Goal: Information Seeking & Learning: Check status

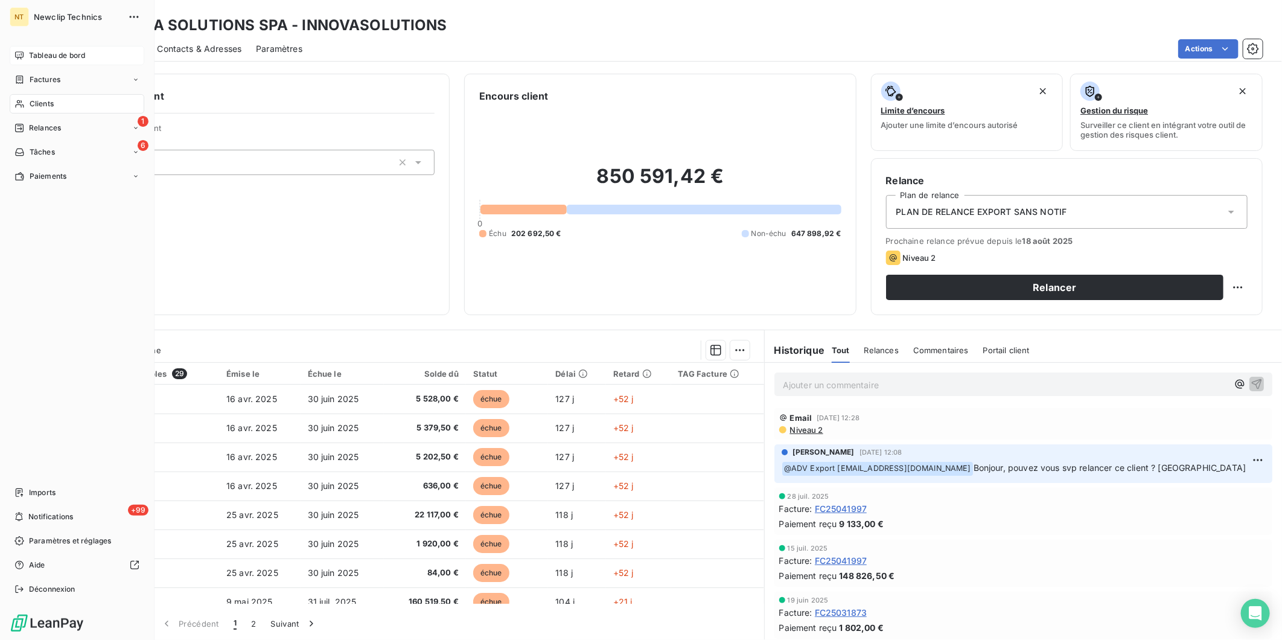
click at [59, 51] on span "Tableau de bord" at bounding box center [57, 55] width 56 height 11
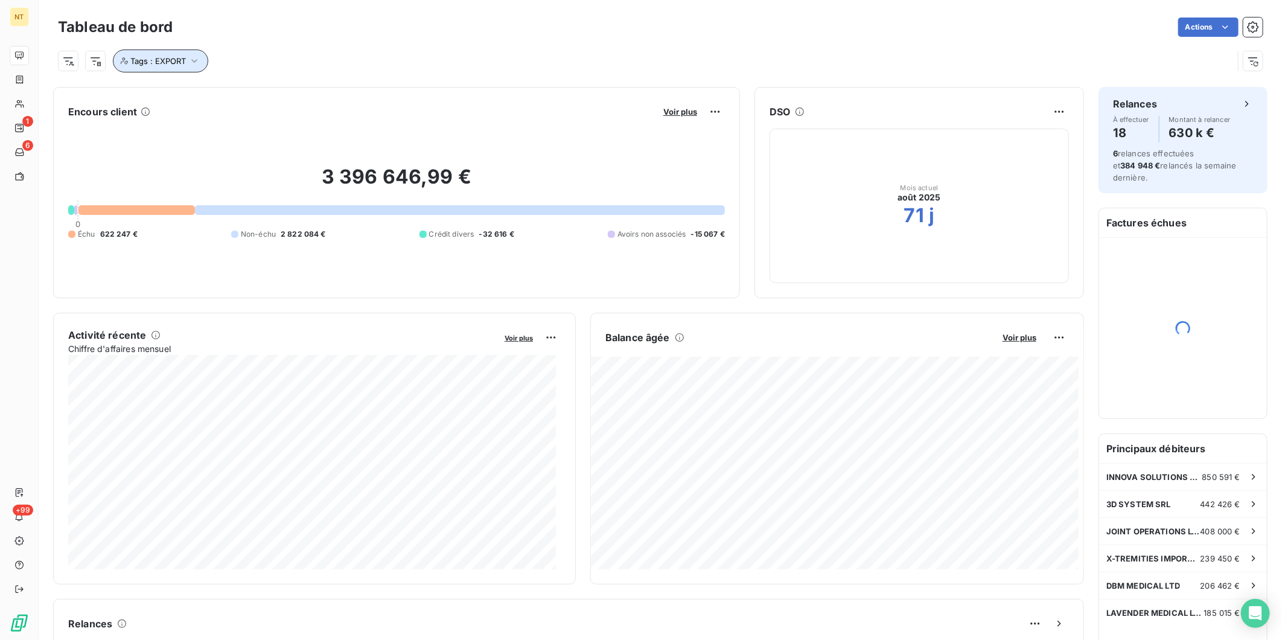
click at [190, 58] on icon "button" at bounding box center [194, 61] width 12 height 12
click at [293, 92] on icon at bounding box center [292, 92] width 7 height 7
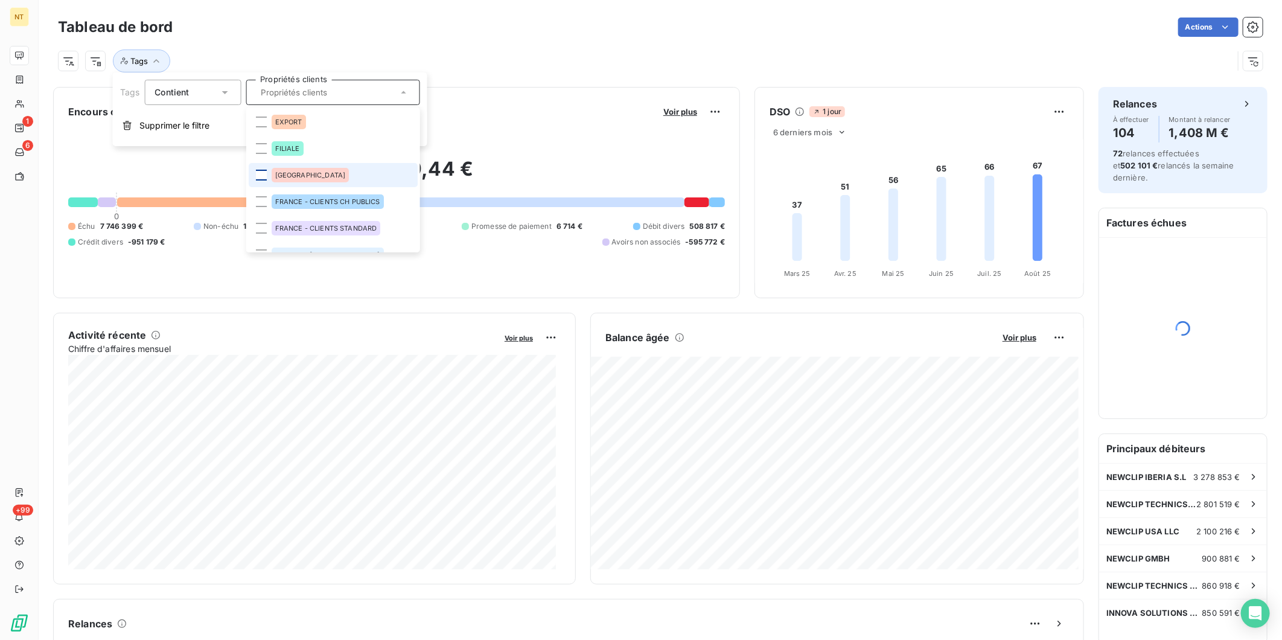
click at [263, 172] on div at bounding box center [260, 175] width 11 height 11
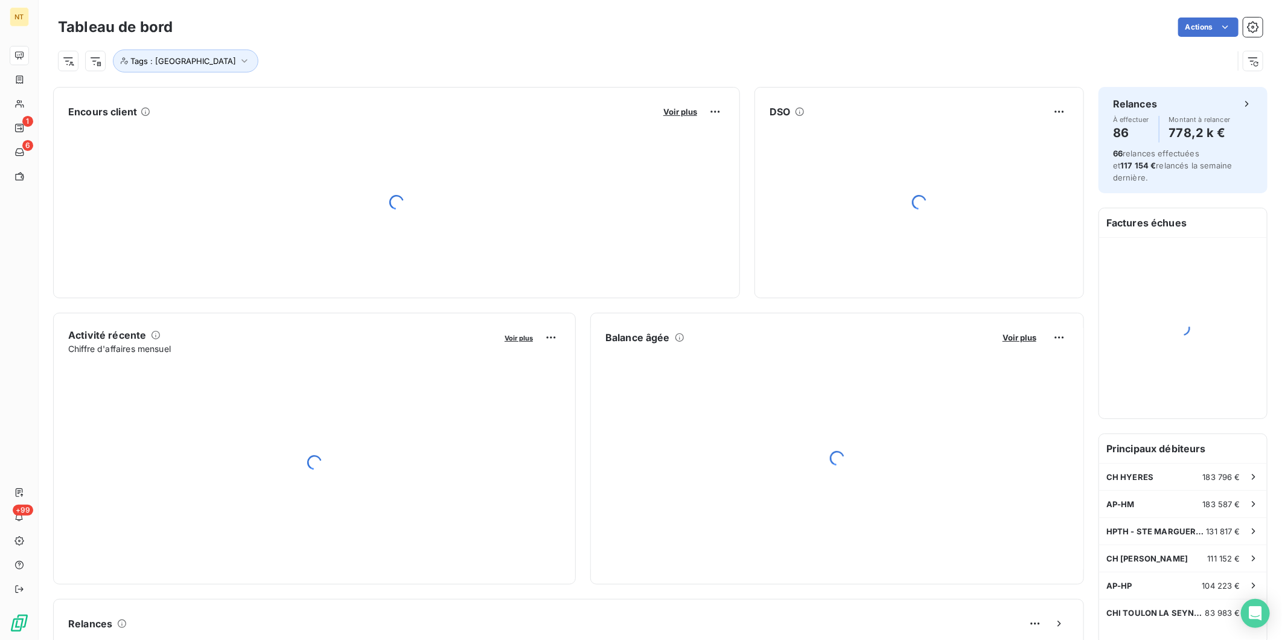
click at [488, 49] on div "Tags : [GEOGRAPHIC_DATA]" at bounding box center [645, 60] width 1175 height 23
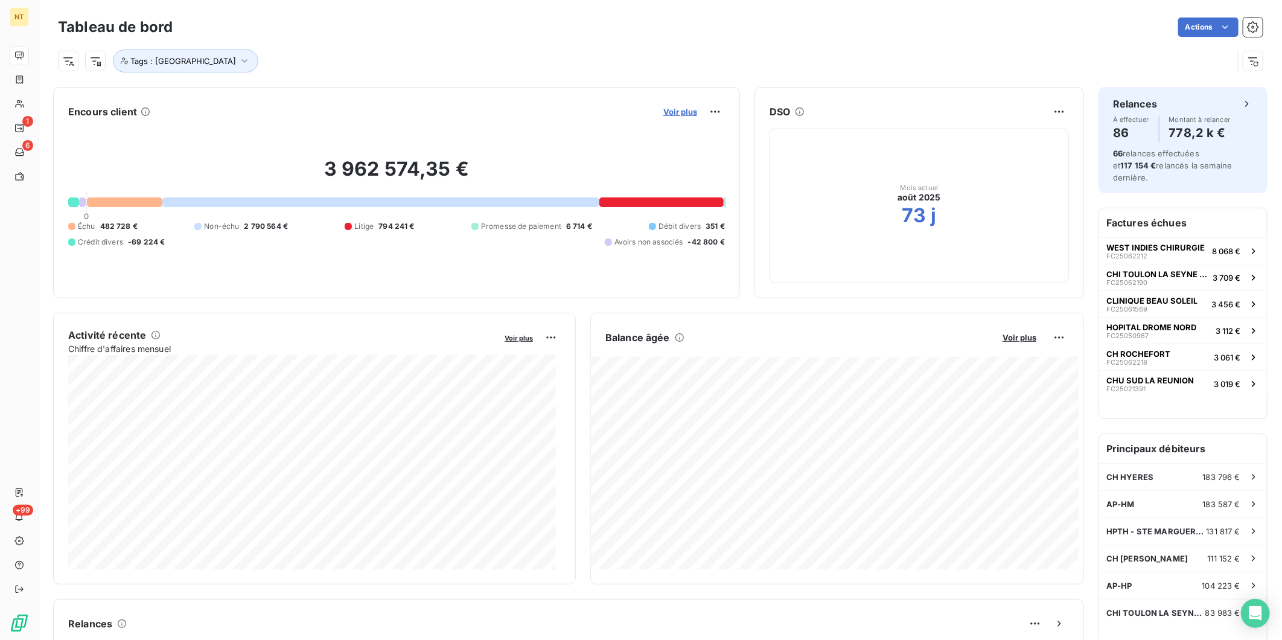
click at [677, 113] on span "Voir plus" at bounding box center [680, 112] width 34 height 10
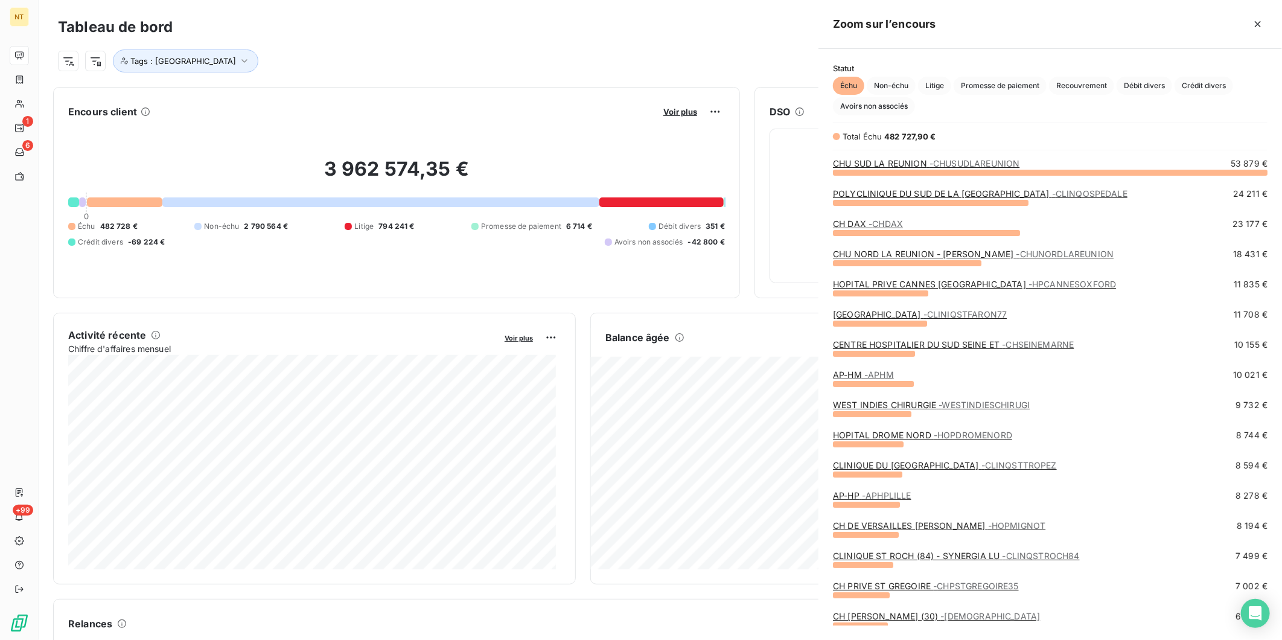
scroll to position [457, 453]
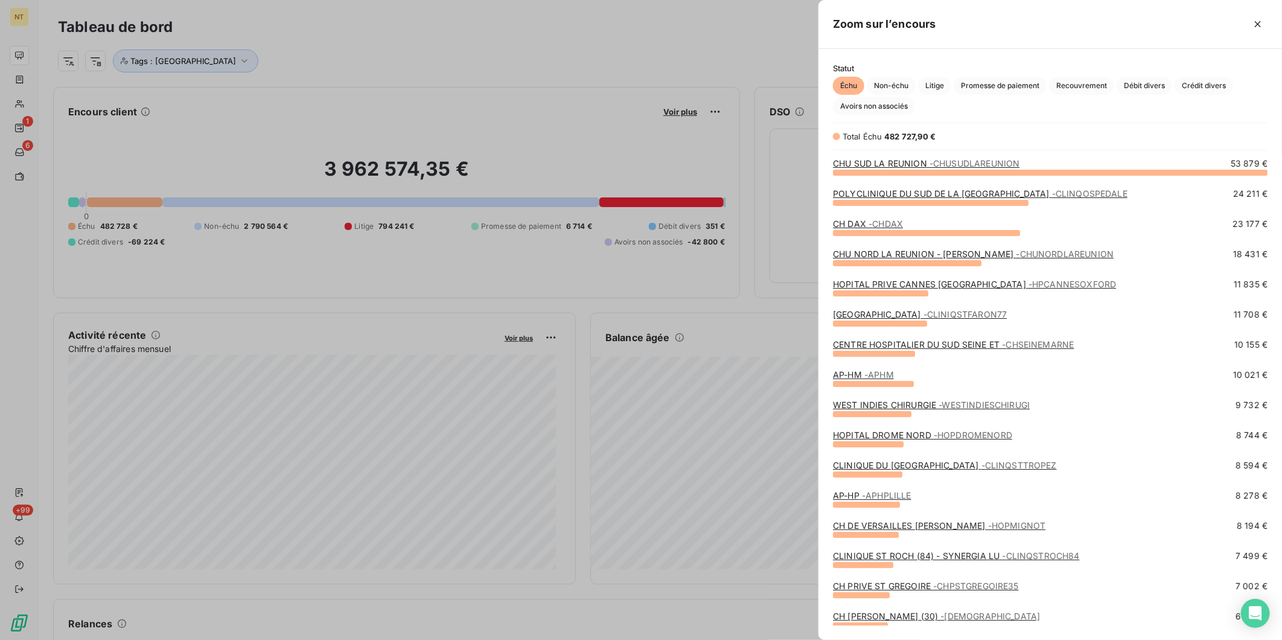
click at [885, 222] on span "- CHDAX" at bounding box center [885, 223] width 34 height 10
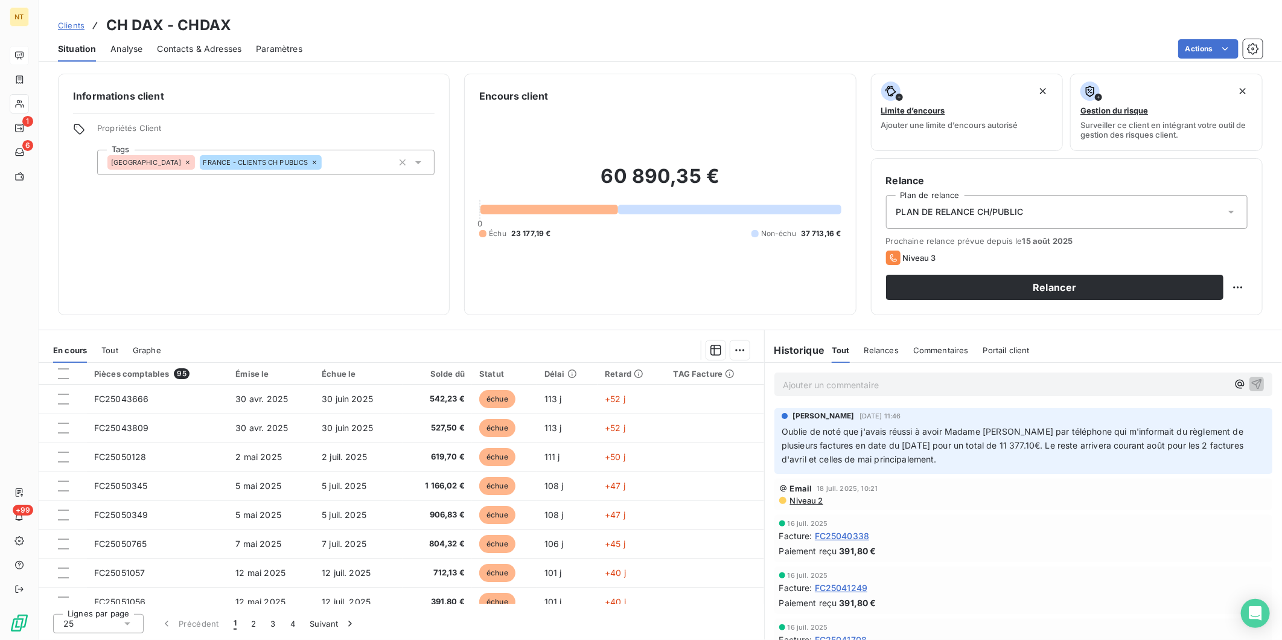
click at [866, 384] on p "Ajouter un commentaire ﻿" at bounding box center [1005, 384] width 445 height 15
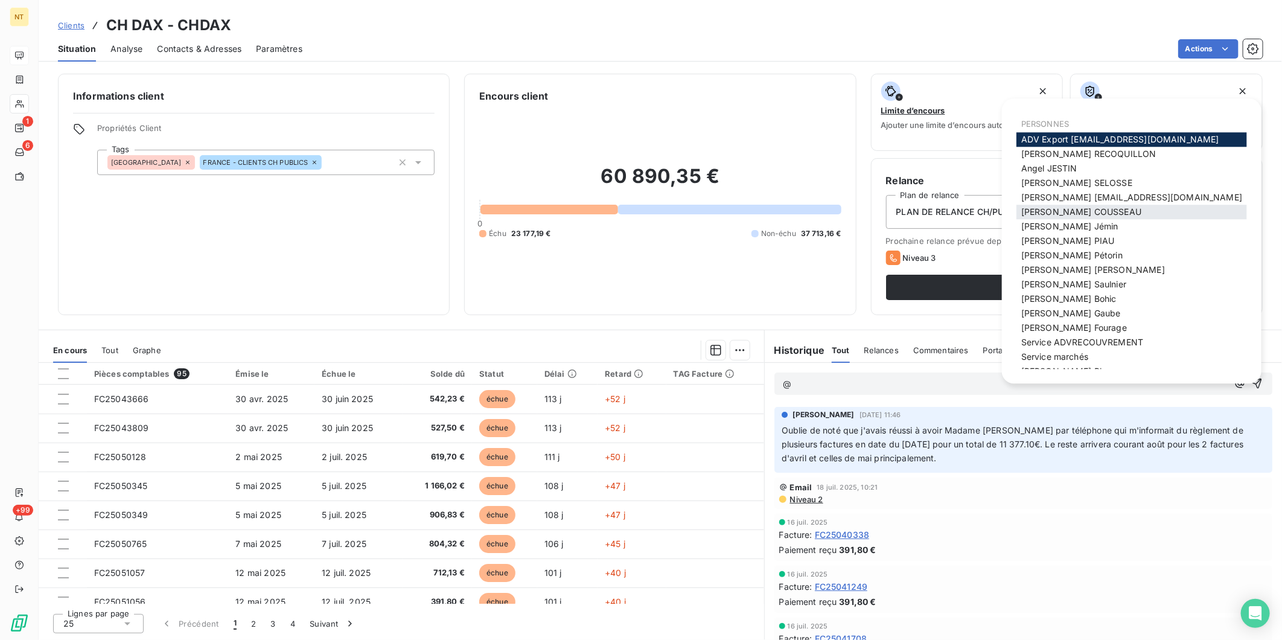
click at [1087, 210] on span "[PERSON_NAME]" at bounding box center [1081, 211] width 120 height 10
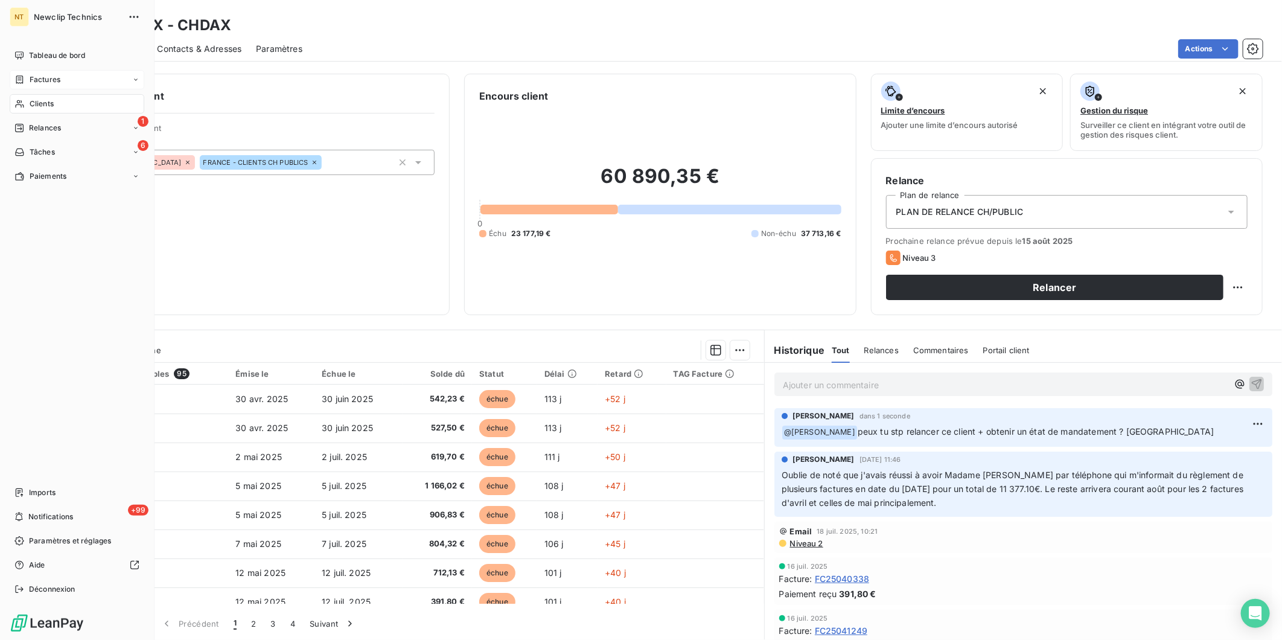
drag, startPoint x: 16, startPoint y: 51, endPoint x: 110, endPoint y: 73, distance: 97.2
click at [16, 51] on icon at bounding box center [19, 55] width 8 height 8
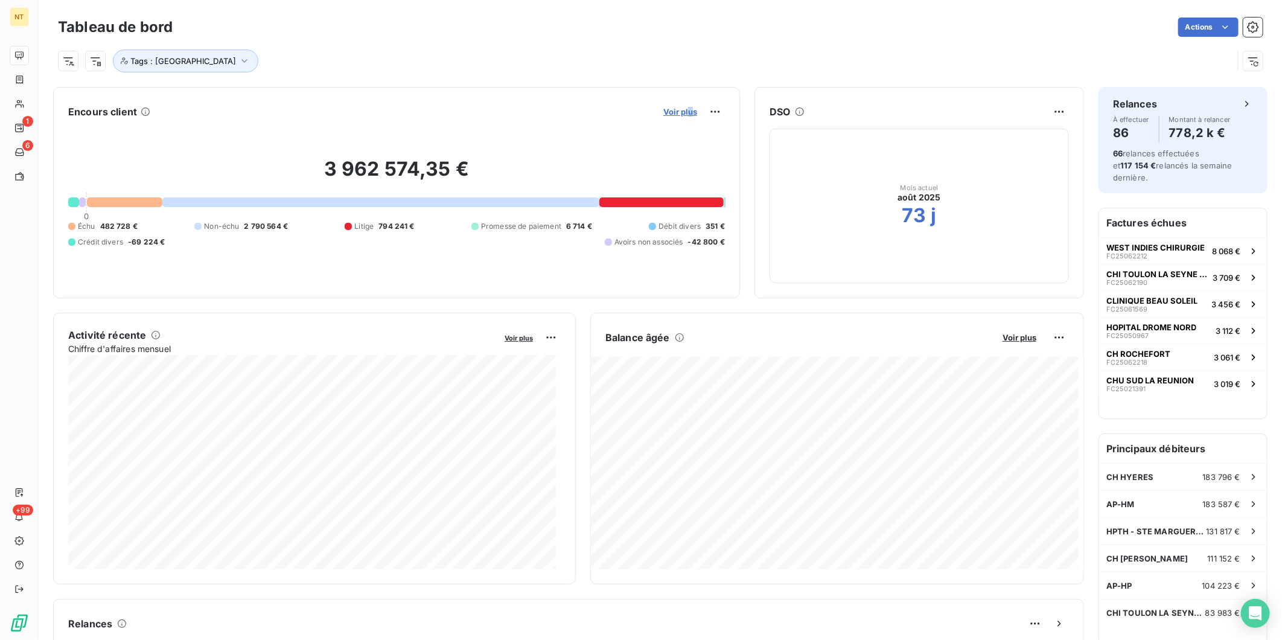
click at [681, 107] on div "Voir plus" at bounding box center [692, 111] width 65 height 19
click at [677, 109] on span "Voir plus" at bounding box center [680, 112] width 34 height 10
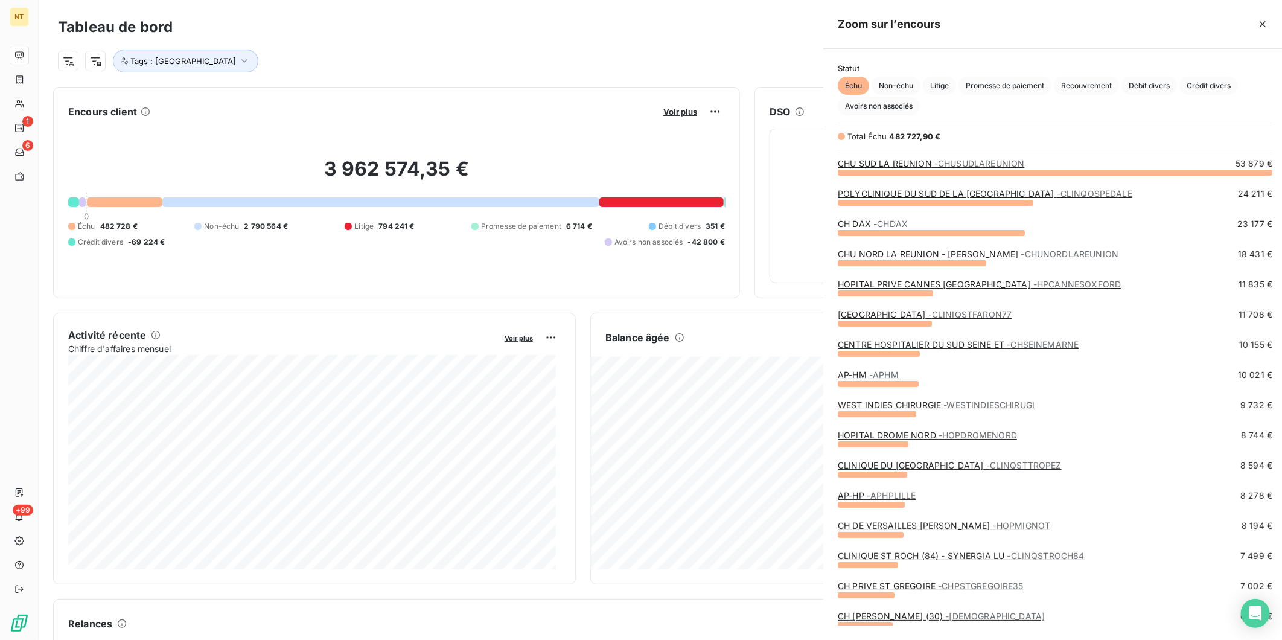
scroll to position [629, 453]
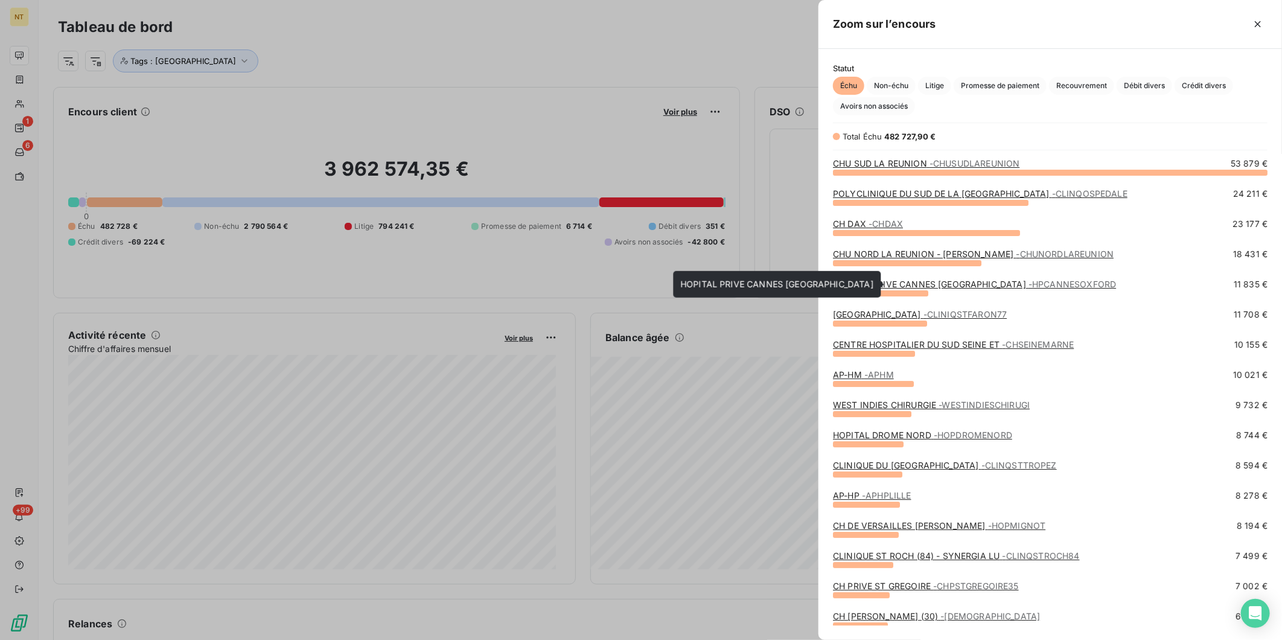
click at [859, 281] on link "HOPITAL PRIVE [GEOGRAPHIC_DATA] OXFORD - HPCANNESOXFORD" at bounding box center [974, 284] width 283 height 10
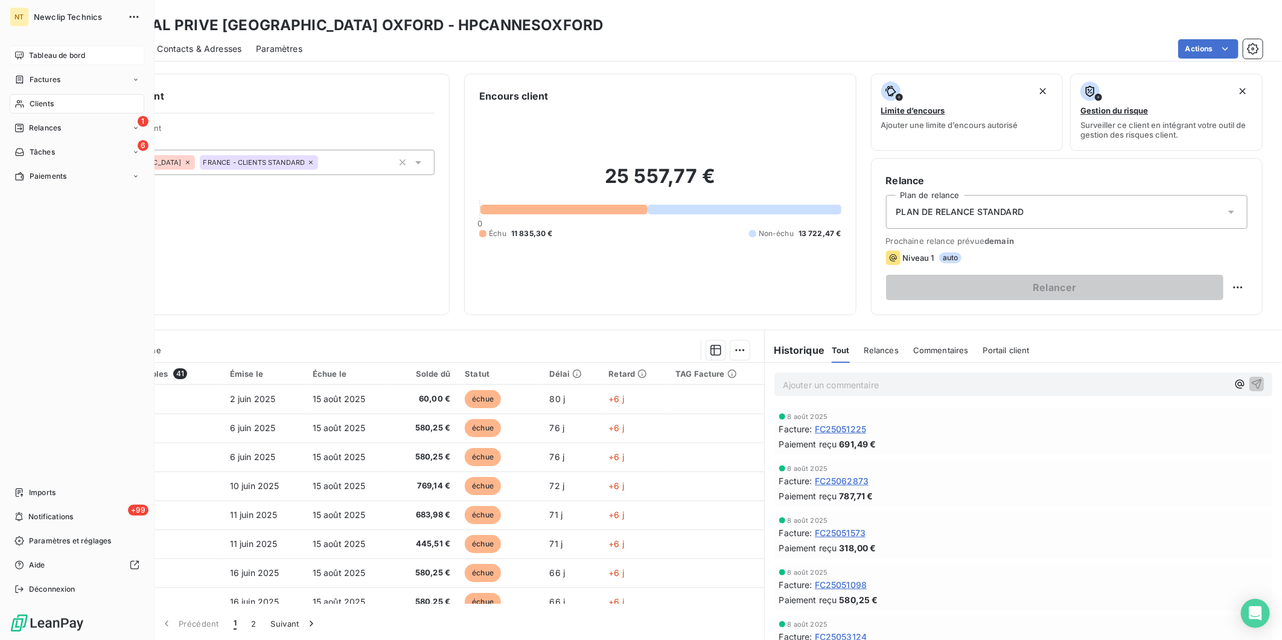
click at [26, 55] on div "Tableau de bord" at bounding box center [77, 55] width 135 height 19
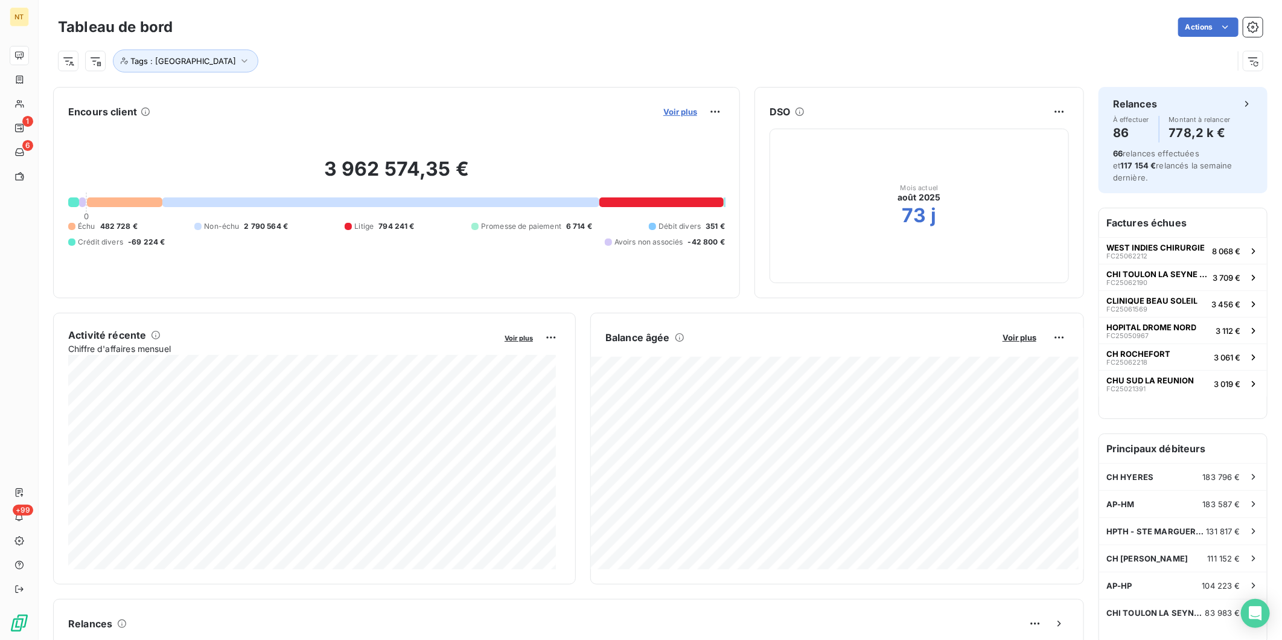
click at [677, 113] on span "Voir plus" at bounding box center [680, 112] width 34 height 10
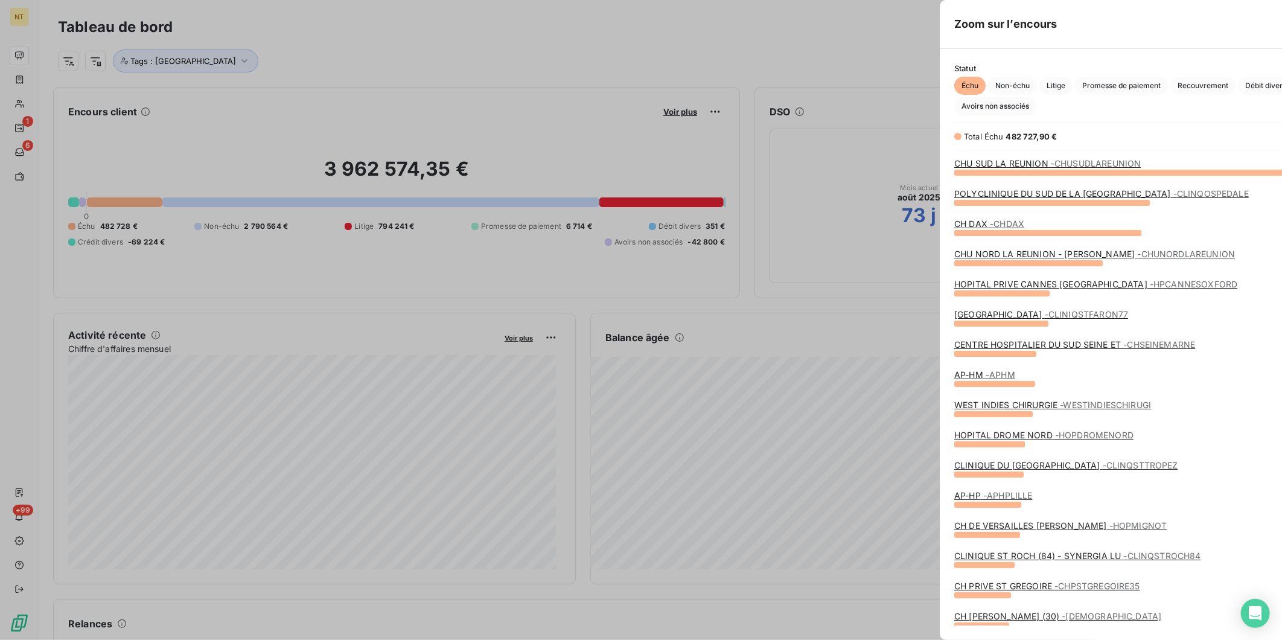
scroll to position [629, 453]
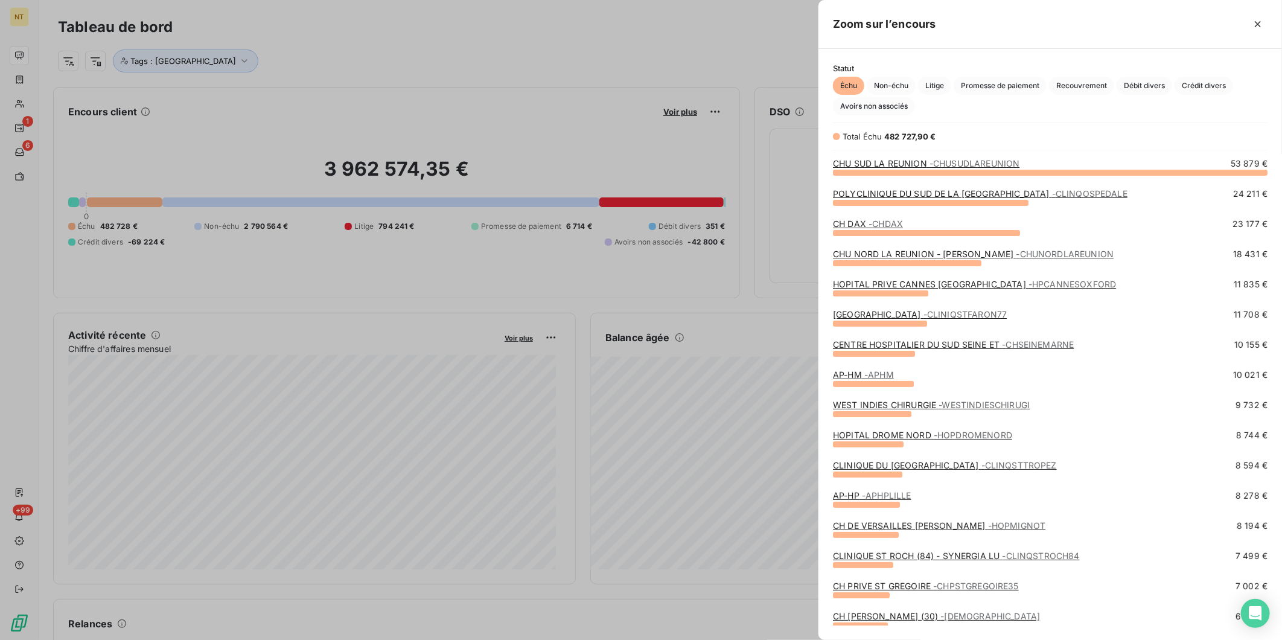
click at [942, 311] on span "- CLINIQSTFARON77" at bounding box center [964, 314] width 83 height 10
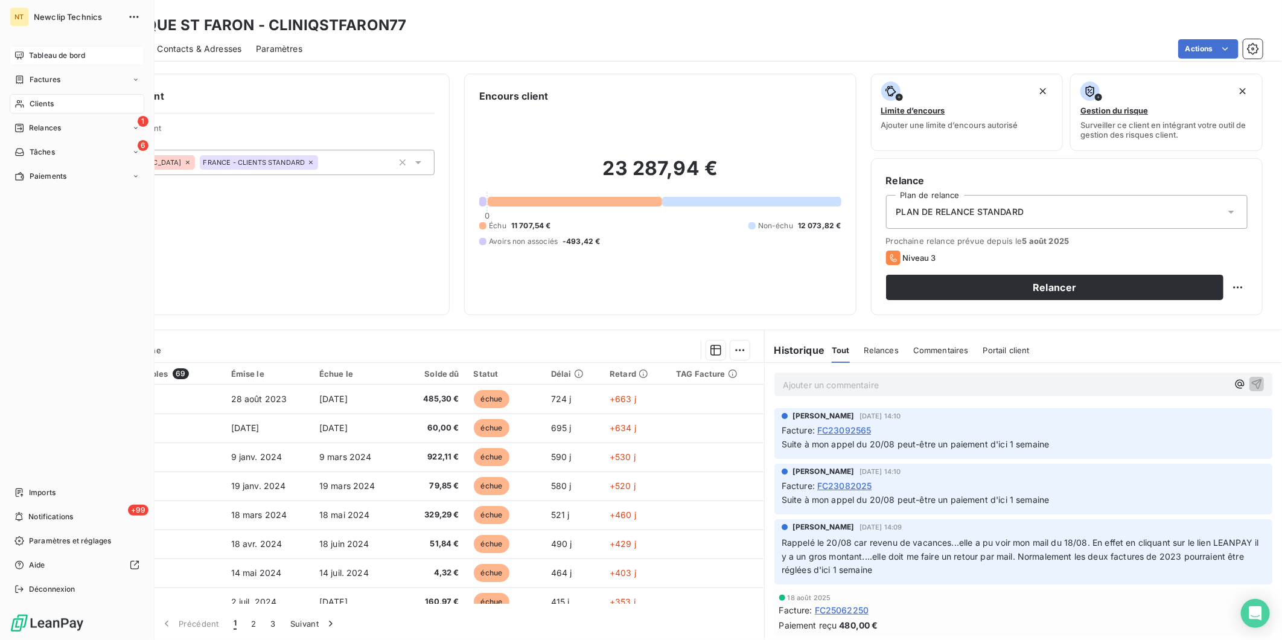
click at [56, 52] on span "Tableau de bord" at bounding box center [57, 55] width 56 height 11
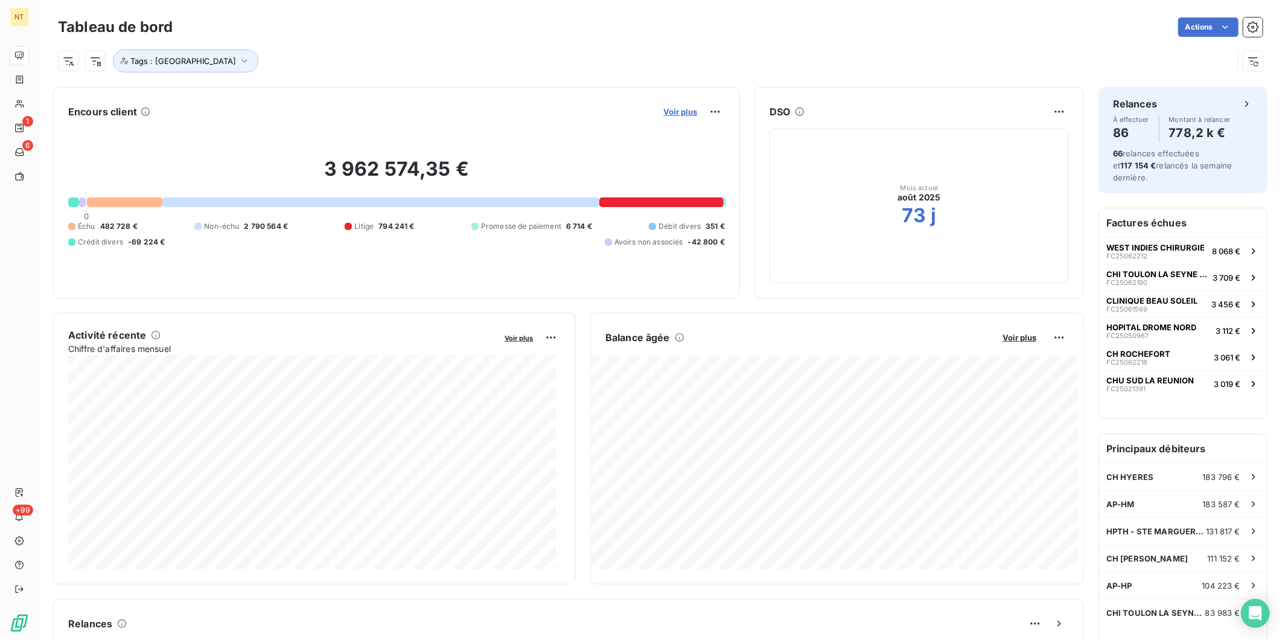
click at [672, 110] on span "Voir plus" at bounding box center [680, 112] width 34 height 10
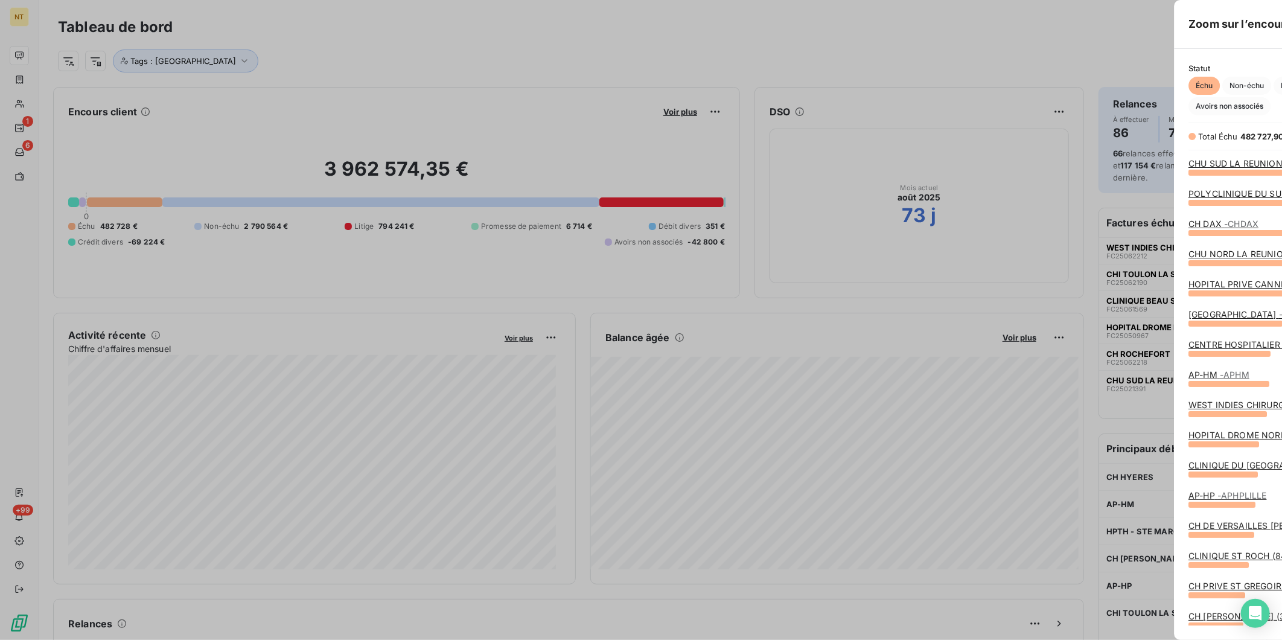
scroll to position [629, 453]
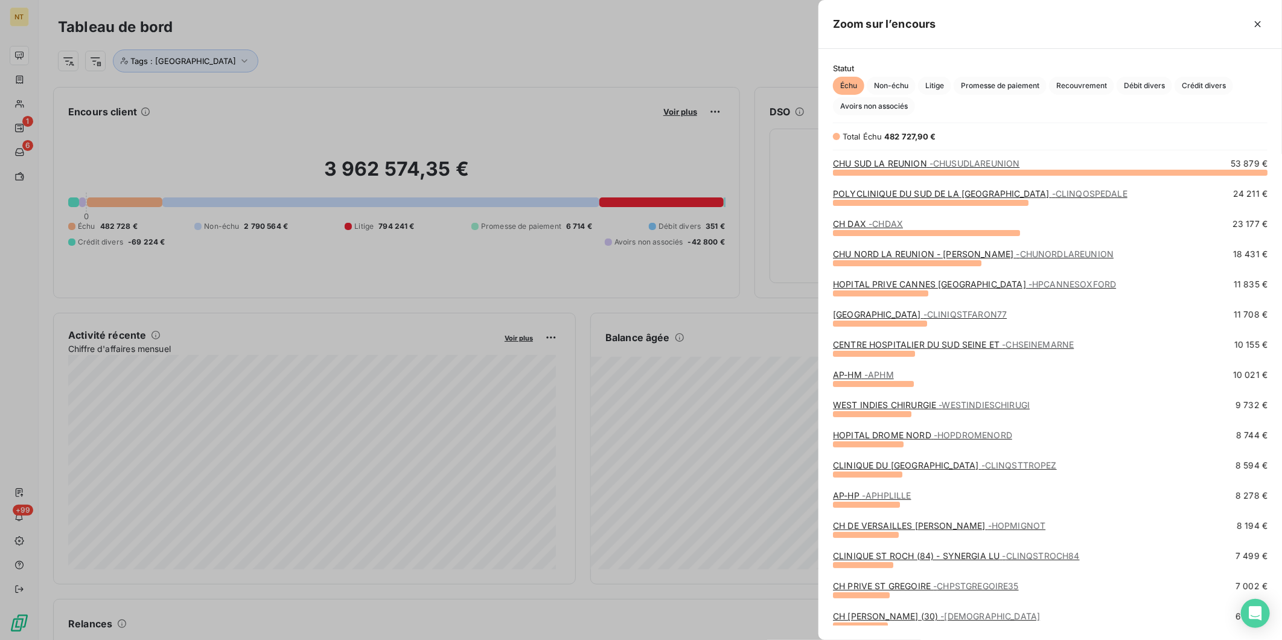
click at [951, 431] on span "- HOPDROMENORD" at bounding box center [973, 435] width 78 height 10
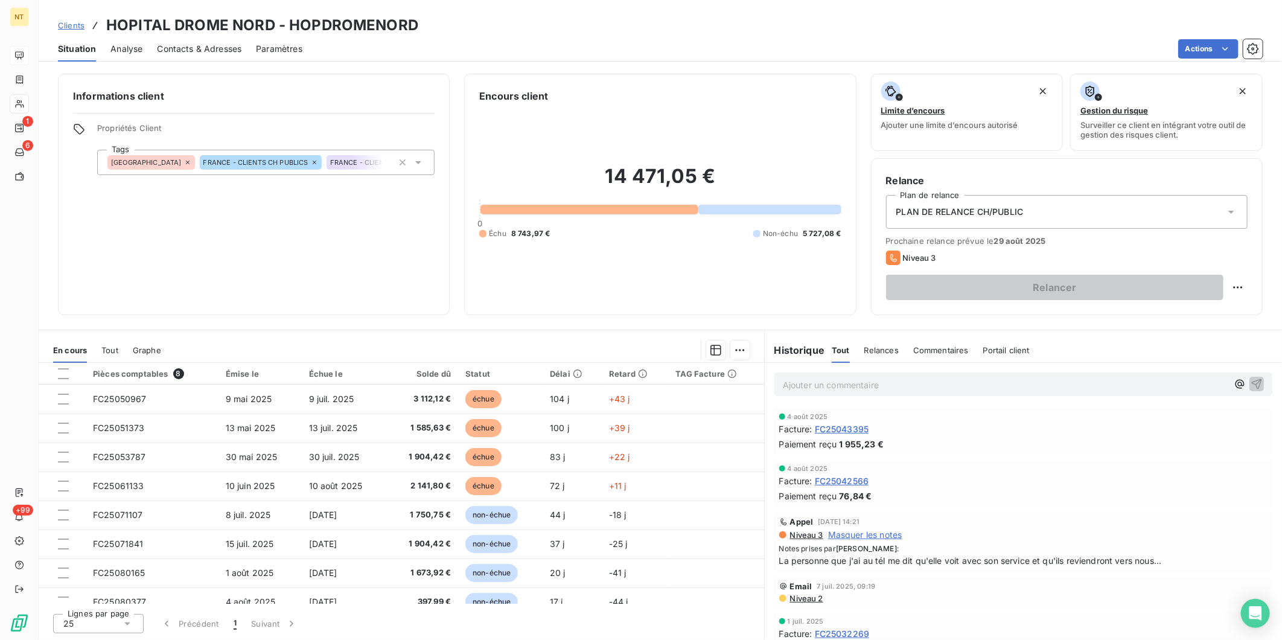
click at [912, 380] on p "Ajouter un commentaire ﻿" at bounding box center [1005, 384] width 445 height 15
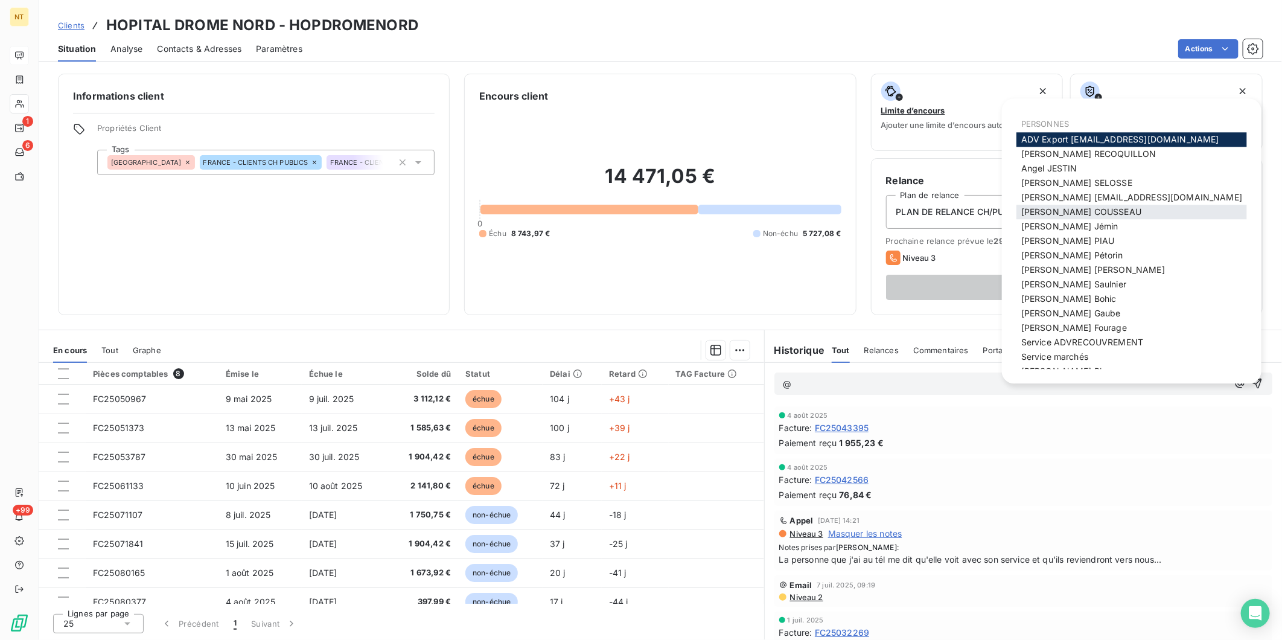
click at [1102, 210] on span "[PERSON_NAME]" at bounding box center [1081, 211] width 120 height 10
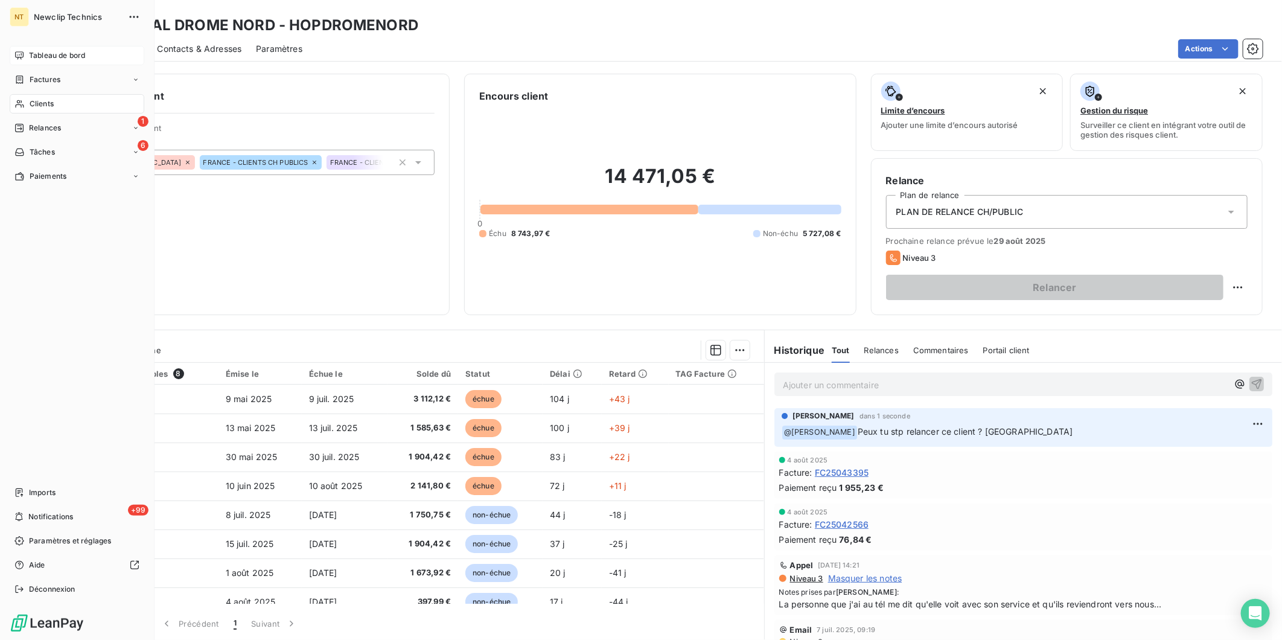
click at [30, 101] on span "Clients" at bounding box center [42, 103] width 24 height 11
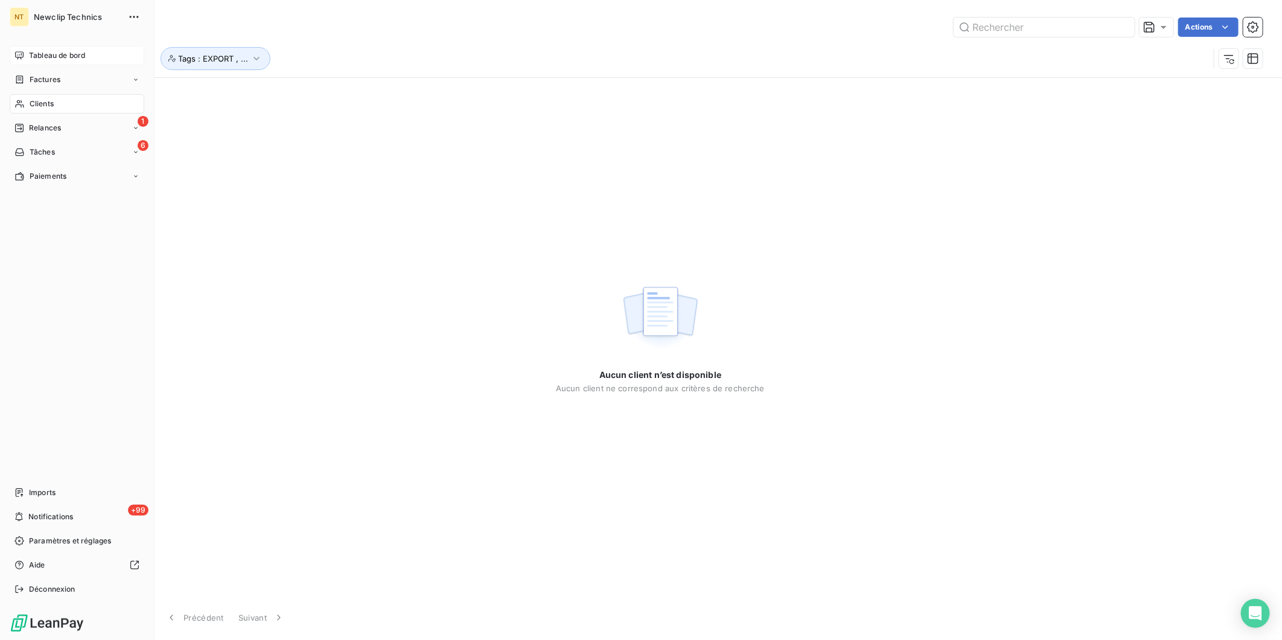
click at [21, 59] on icon at bounding box center [19, 56] width 10 height 10
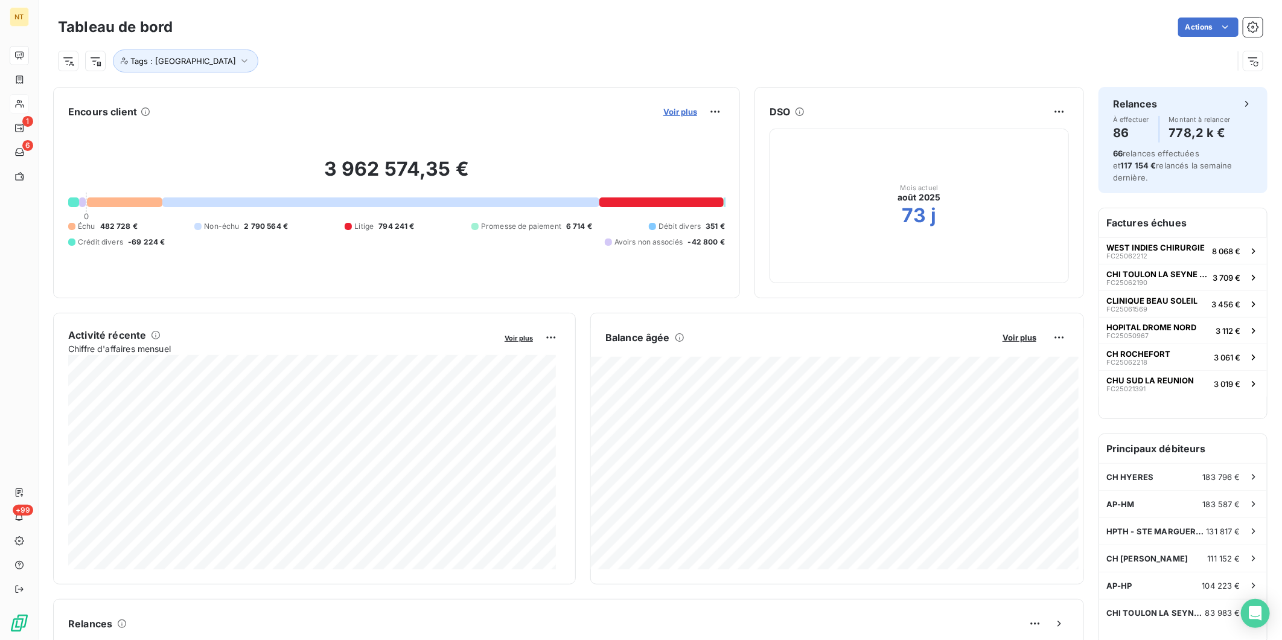
click at [667, 113] on span "Voir plus" at bounding box center [680, 112] width 34 height 10
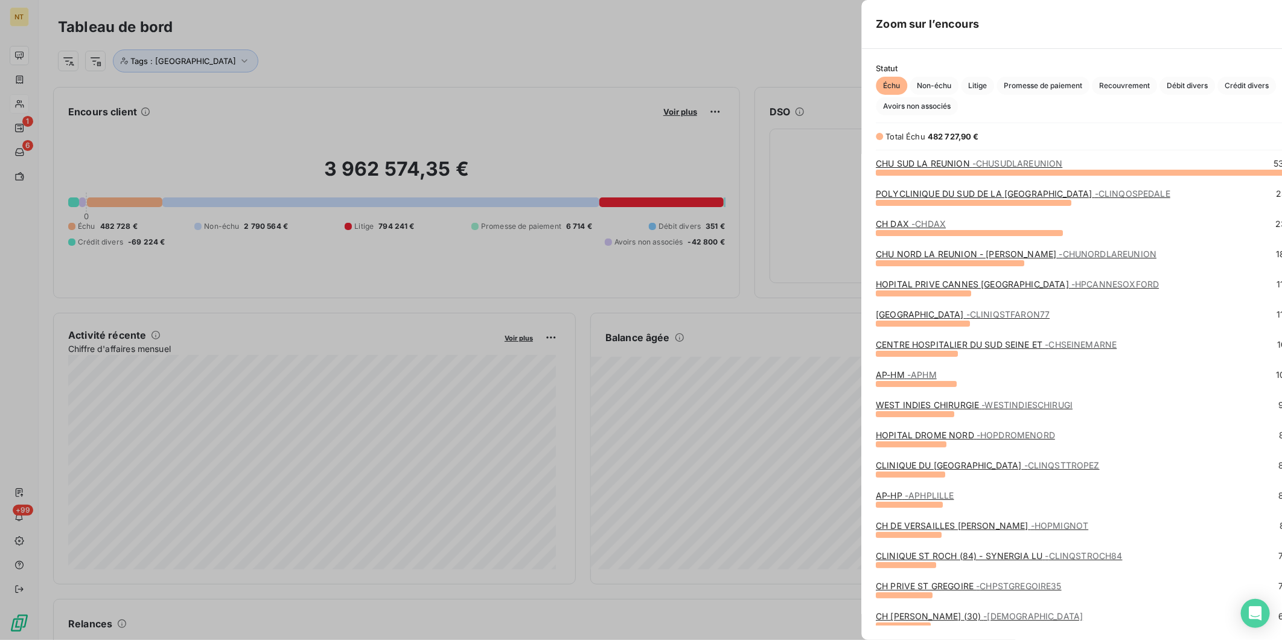
scroll to position [629, 453]
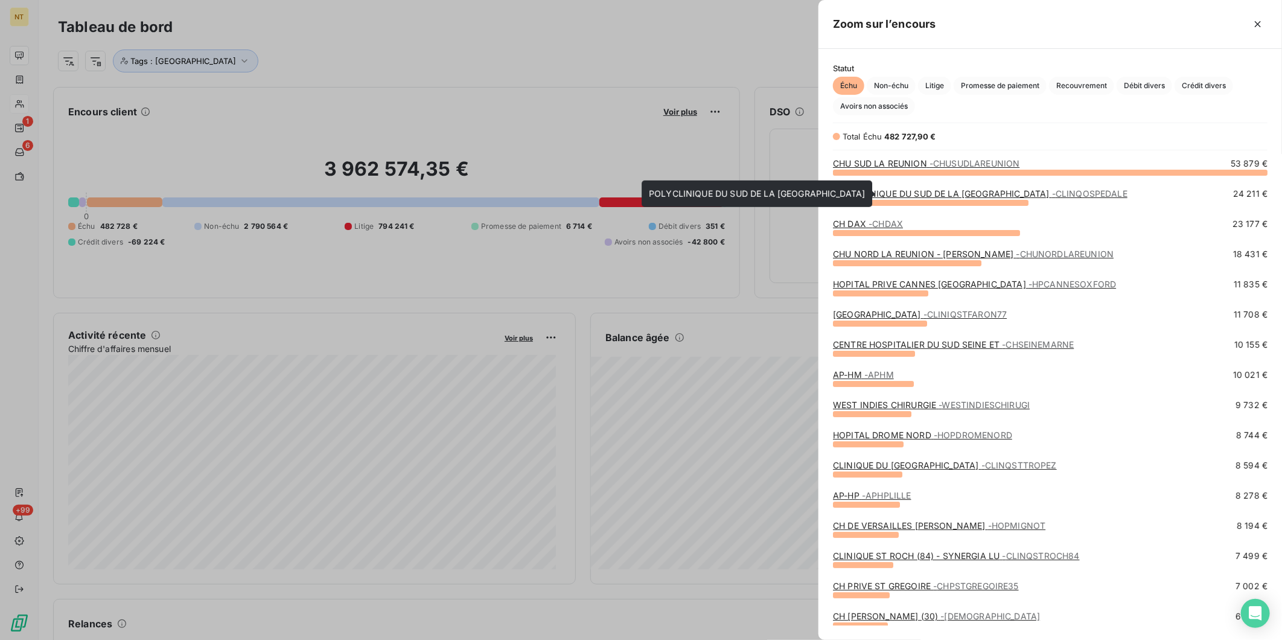
click at [938, 191] on link "POLYCLINIQUE DU SUD DE LA CORSE - S - CLINQOSPEDALE" at bounding box center [980, 193] width 295 height 10
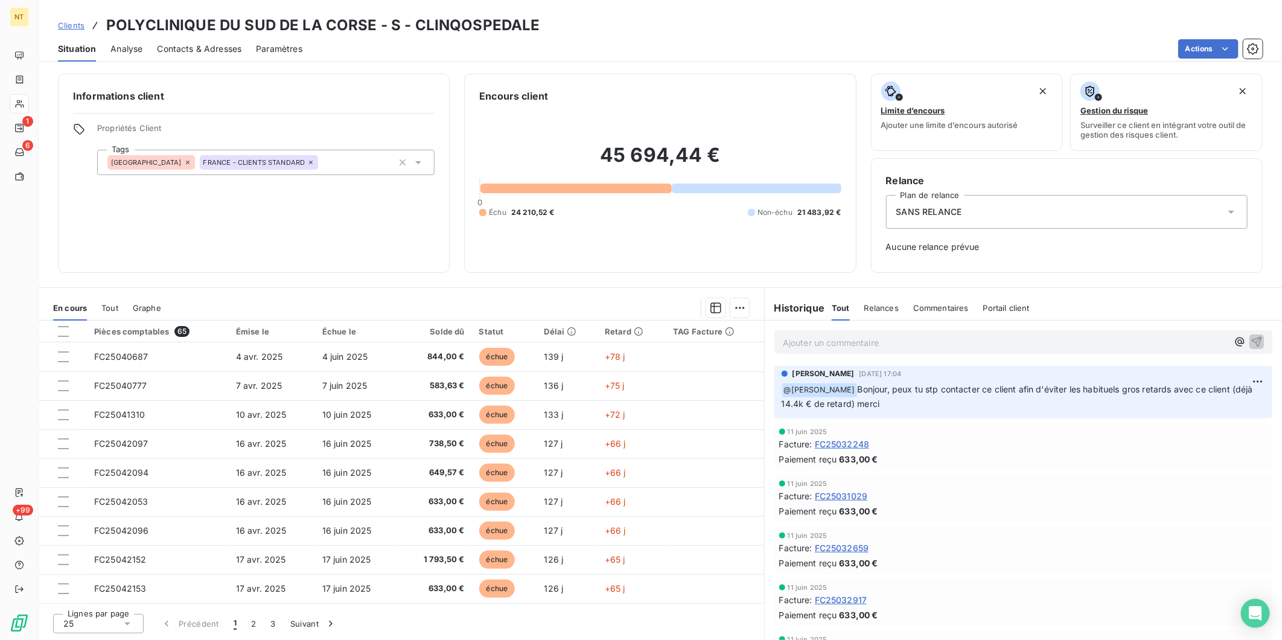
click at [873, 340] on p "Ajouter un commentaire ﻿" at bounding box center [1005, 342] width 445 height 15
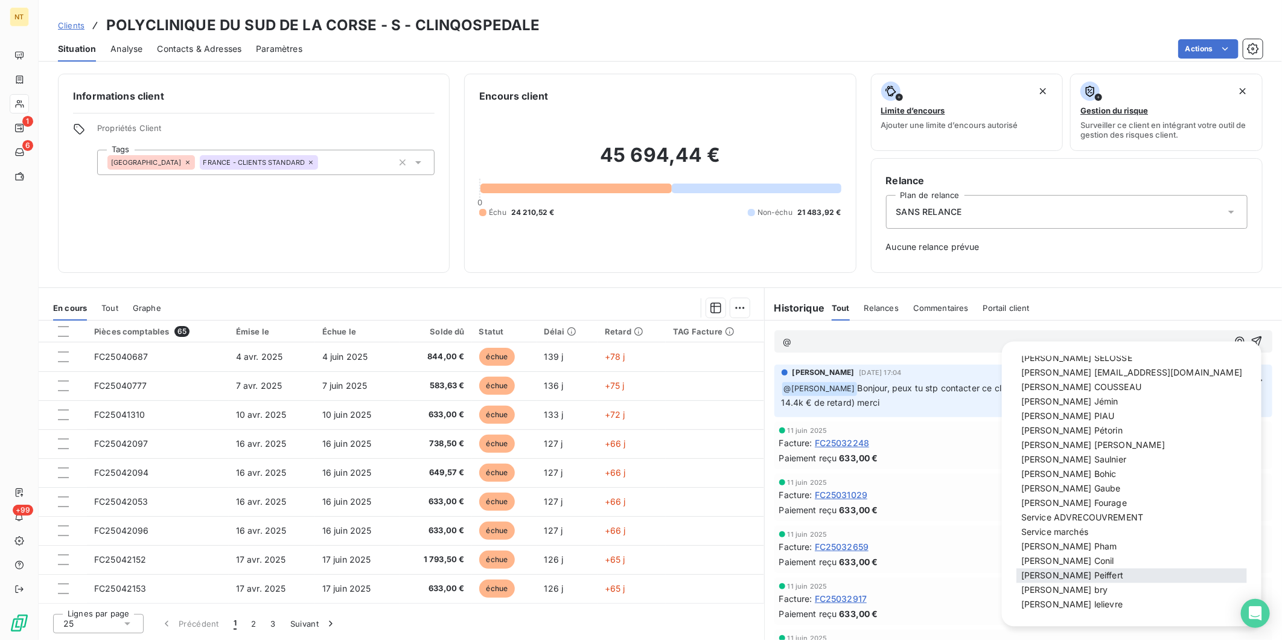
scroll to position [69, 0]
click at [1078, 582] on div "[PERSON_NAME]" at bounding box center [1131, 588] width 231 height 14
click at [1044, 585] on span "[PERSON_NAME]" at bounding box center [1064, 588] width 87 height 10
